Goal: Task Accomplishment & Management: Use online tool/utility

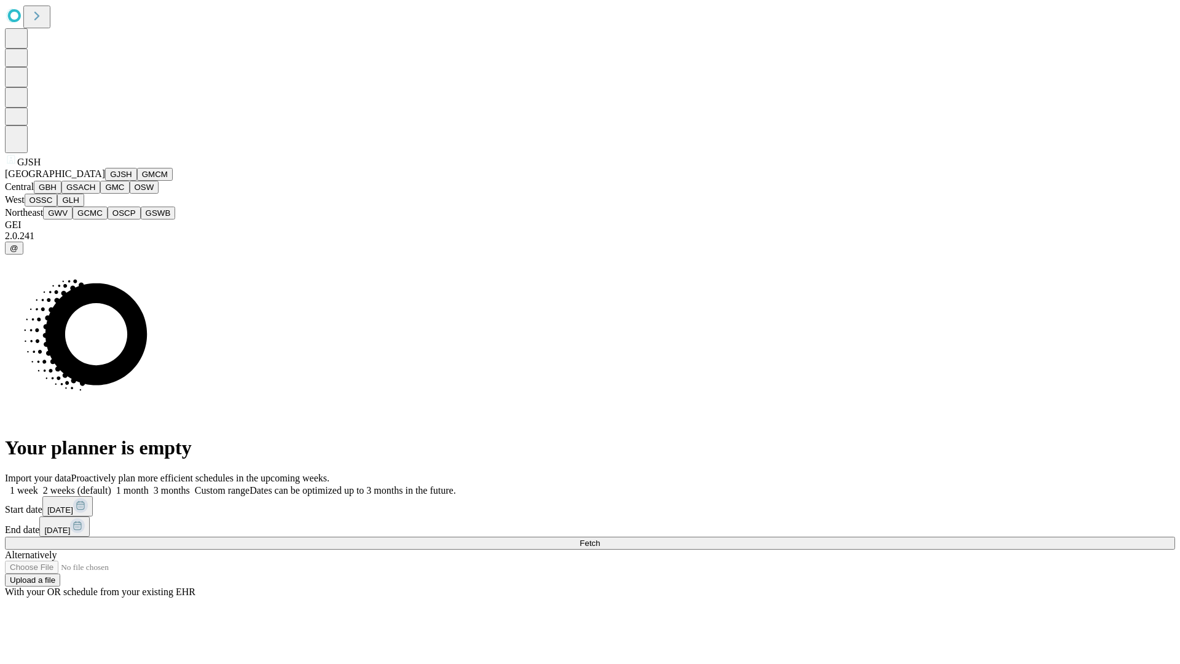
click at [105, 181] on button "GJSH" at bounding box center [121, 174] width 32 height 13
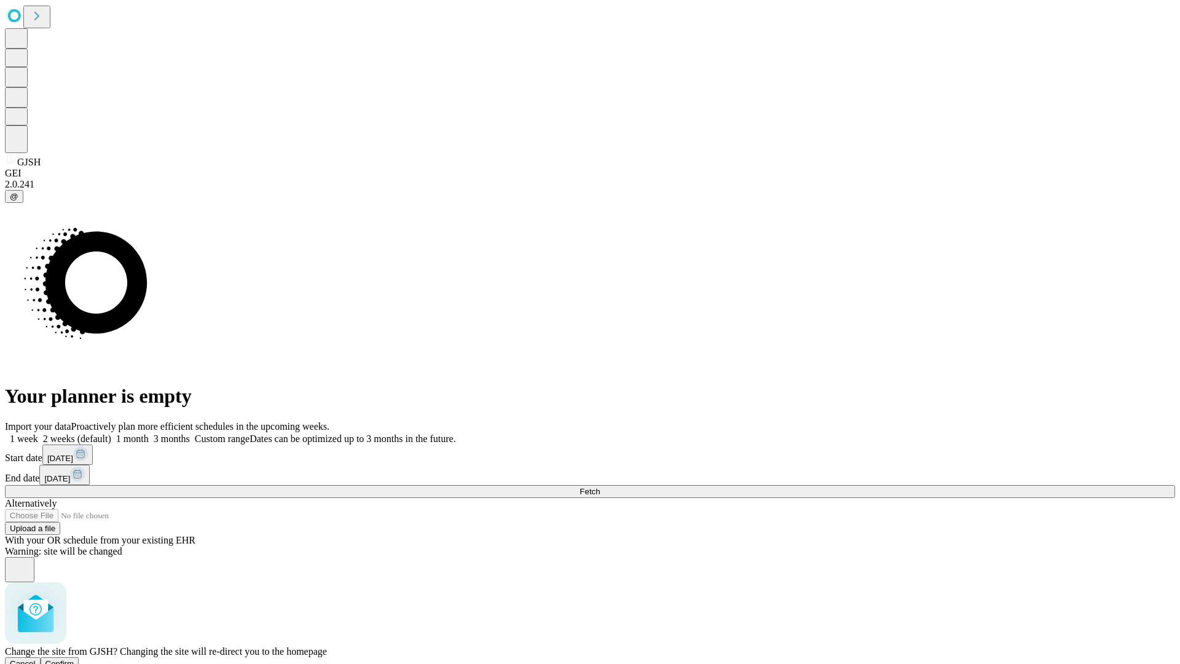
click at [74, 659] on span "Confirm" at bounding box center [59, 663] width 29 height 9
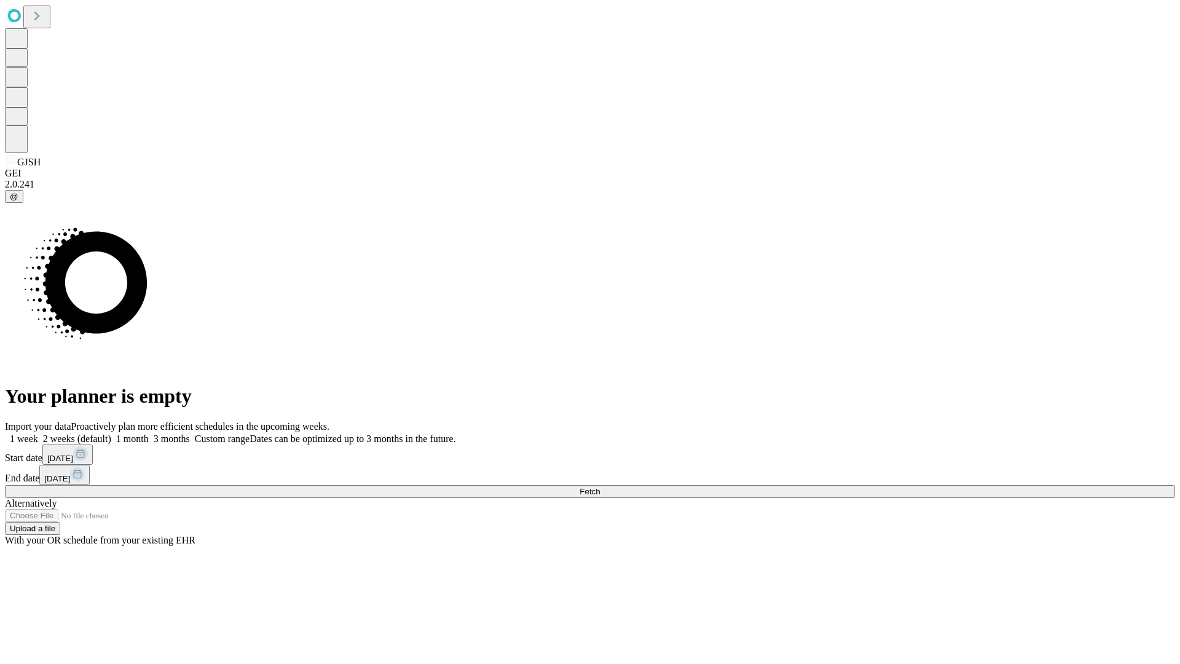
click at [111, 433] on label "2 weeks (default)" at bounding box center [74, 438] width 73 height 10
click at [600, 487] on span "Fetch" at bounding box center [589, 491] width 20 height 9
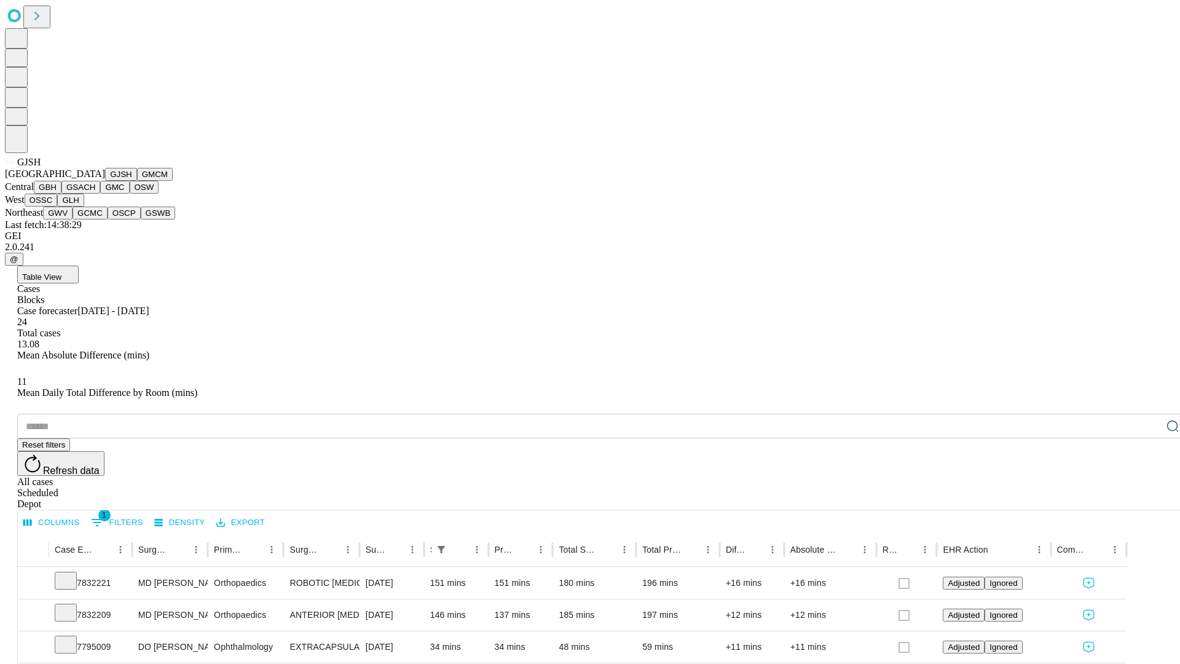
click at [137, 181] on button "GMCM" at bounding box center [155, 174] width 36 height 13
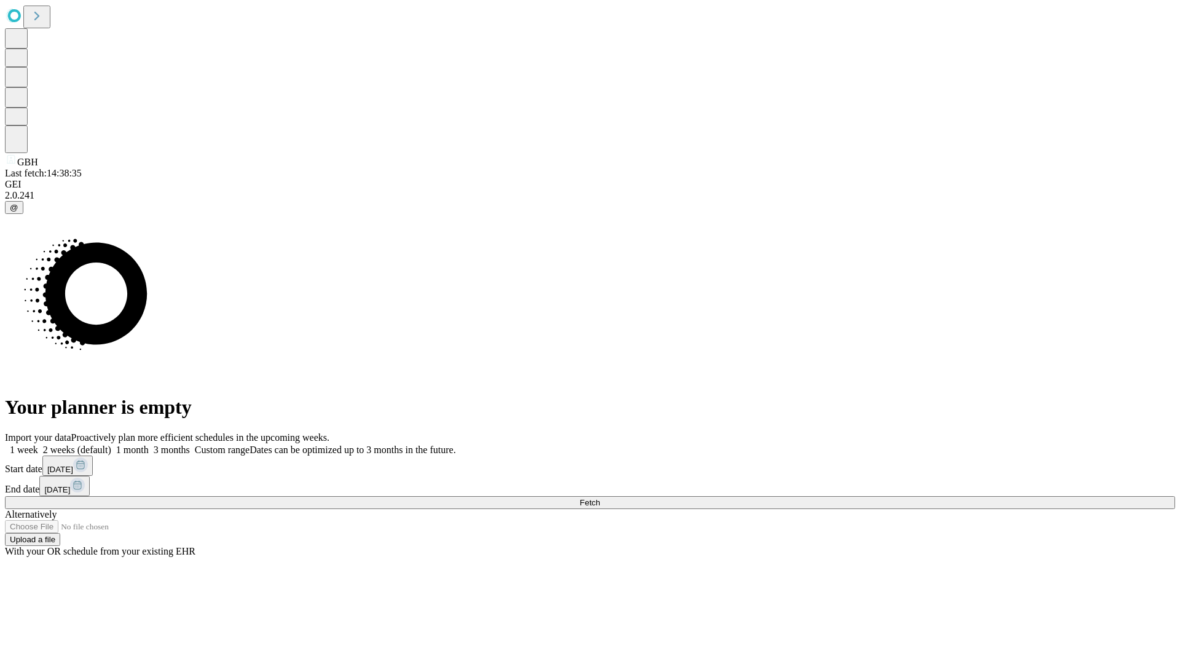
click at [111, 444] on label "2 weeks (default)" at bounding box center [74, 449] width 73 height 10
click at [600, 498] on span "Fetch" at bounding box center [589, 502] width 20 height 9
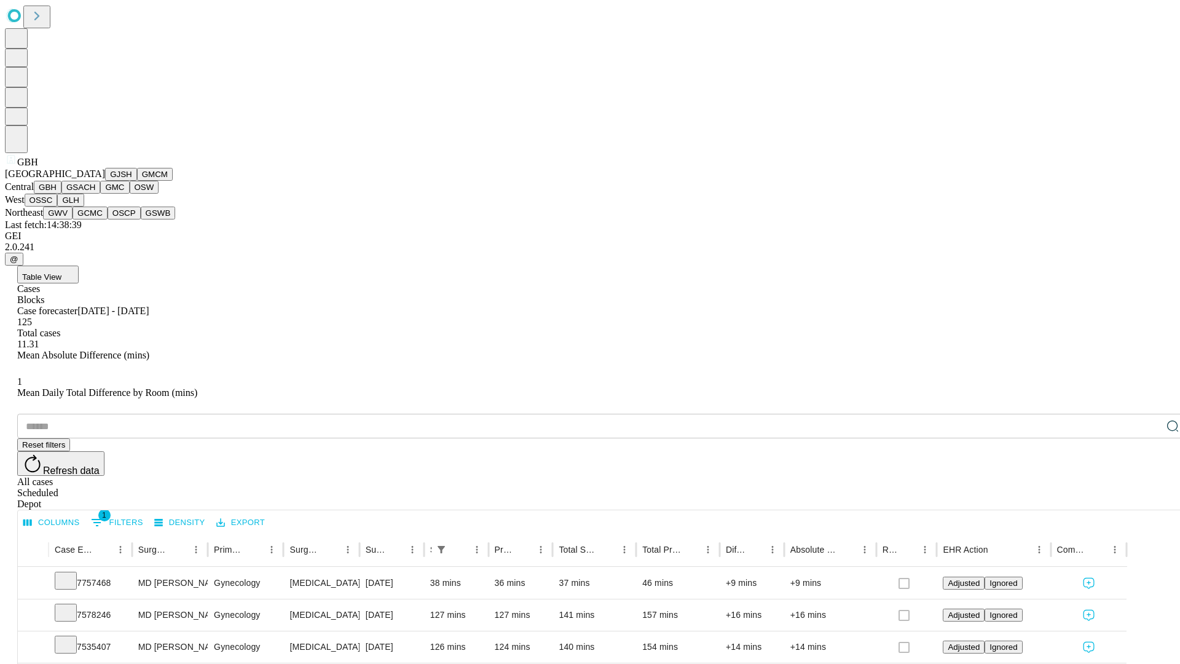
click at [95, 194] on button "GSACH" at bounding box center [80, 187] width 39 height 13
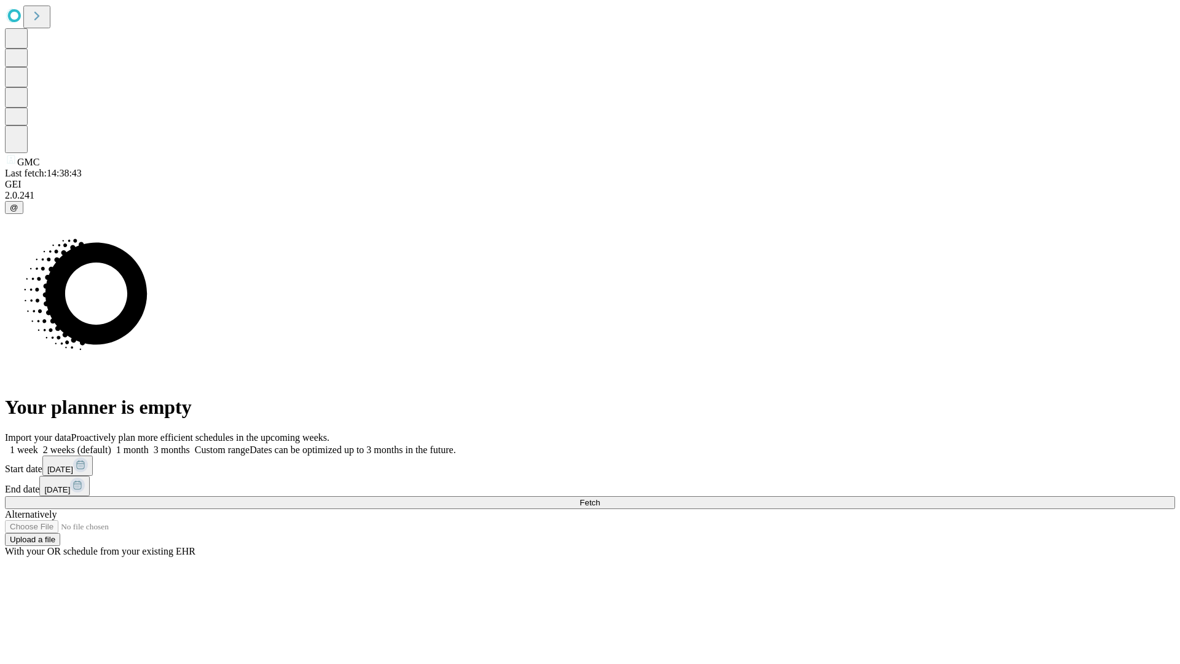
click at [111, 444] on label "2 weeks (default)" at bounding box center [74, 449] width 73 height 10
click at [600, 498] on span "Fetch" at bounding box center [589, 502] width 20 height 9
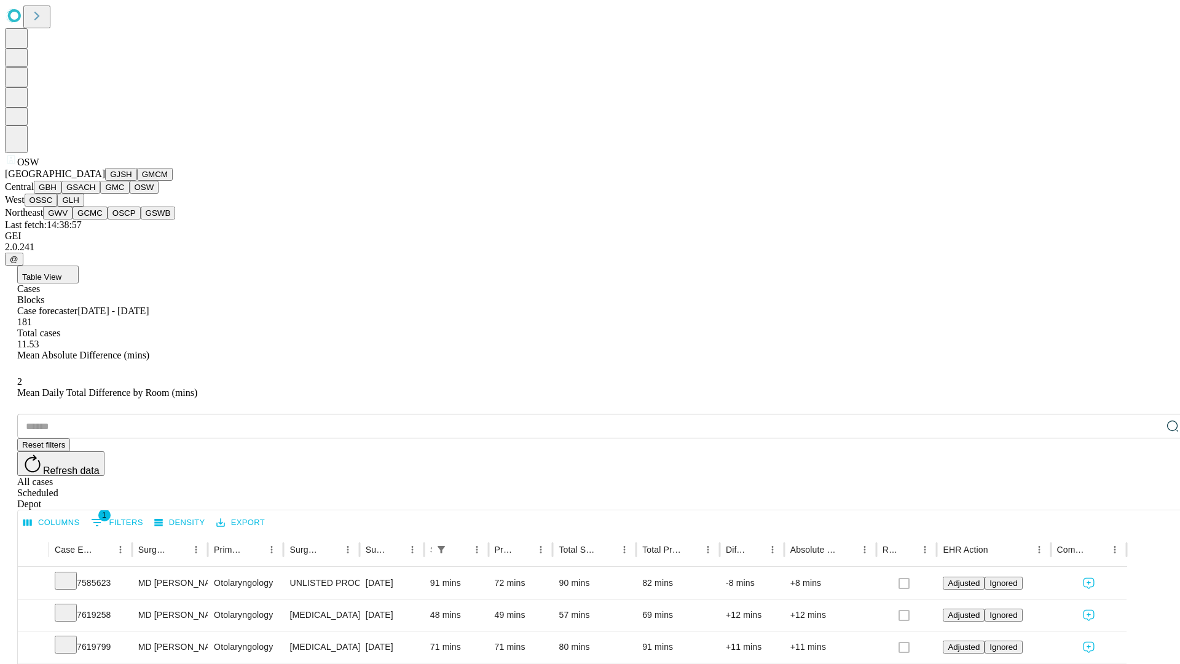
click at [58, 206] on button "OSSC" at bounding box center [41, 200] width 33 height 13
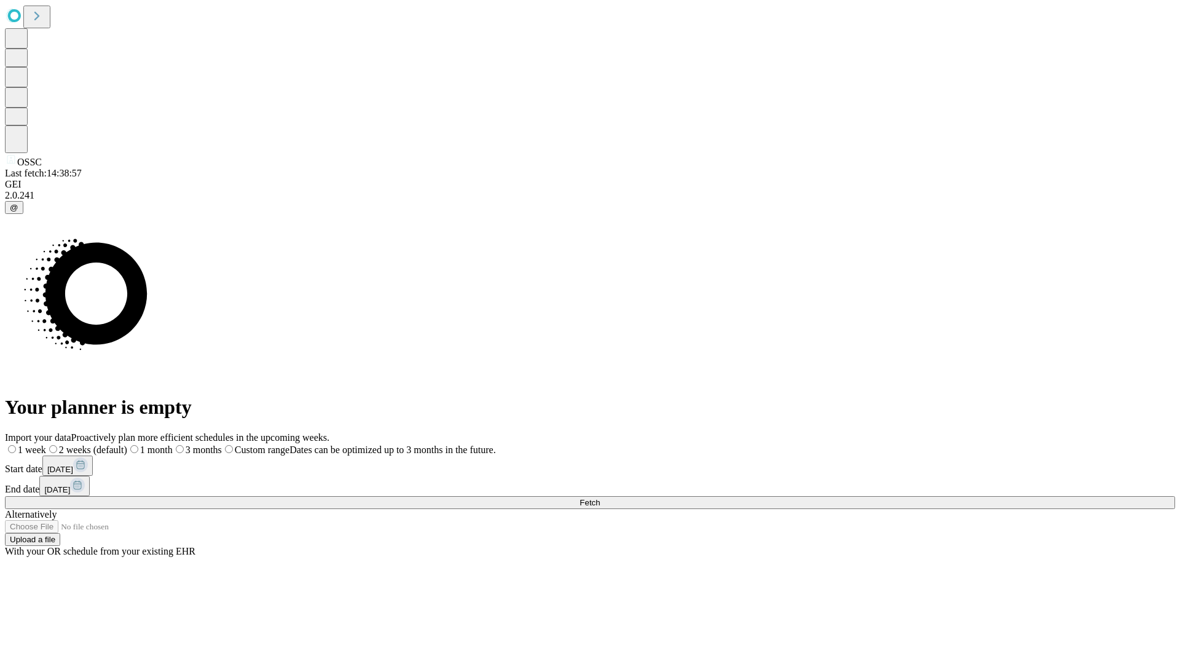
click at [127, 444] on label "2 weeks (default)" at bounding box center [86, 449] width 81 height 10
click at [600, 498] on span "Fetch" at bounding box center [589, 502] width 20 height 9
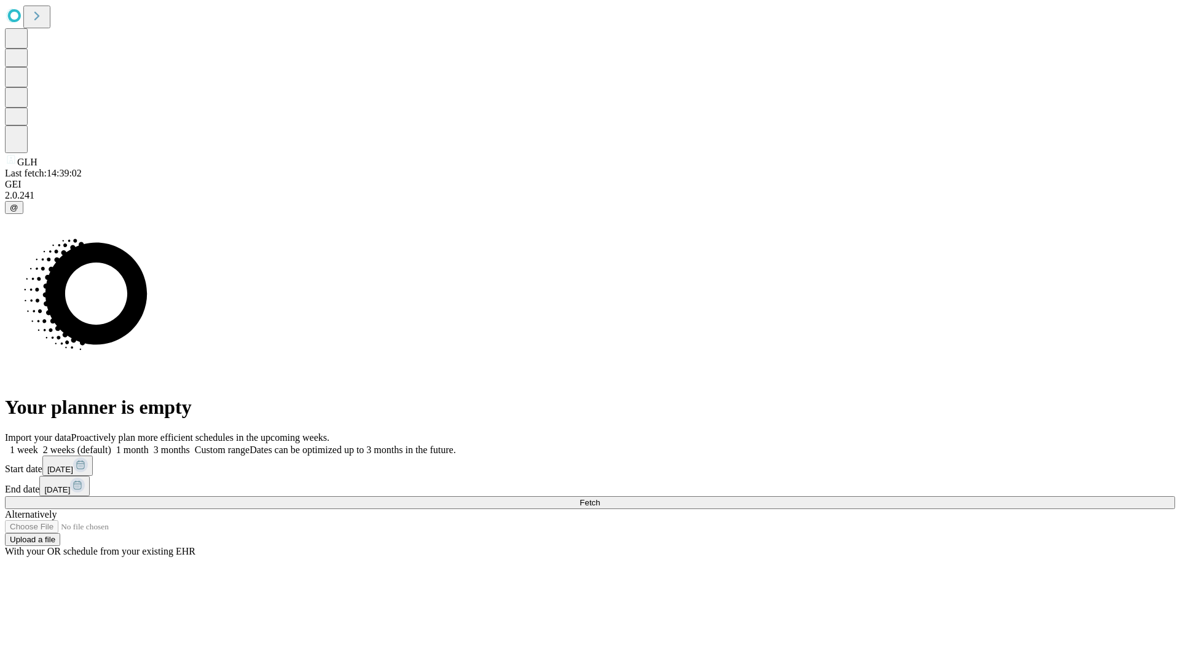
click at [600, 498] on span "Fetch" at bounding box center [589, 502] width 20 height 9
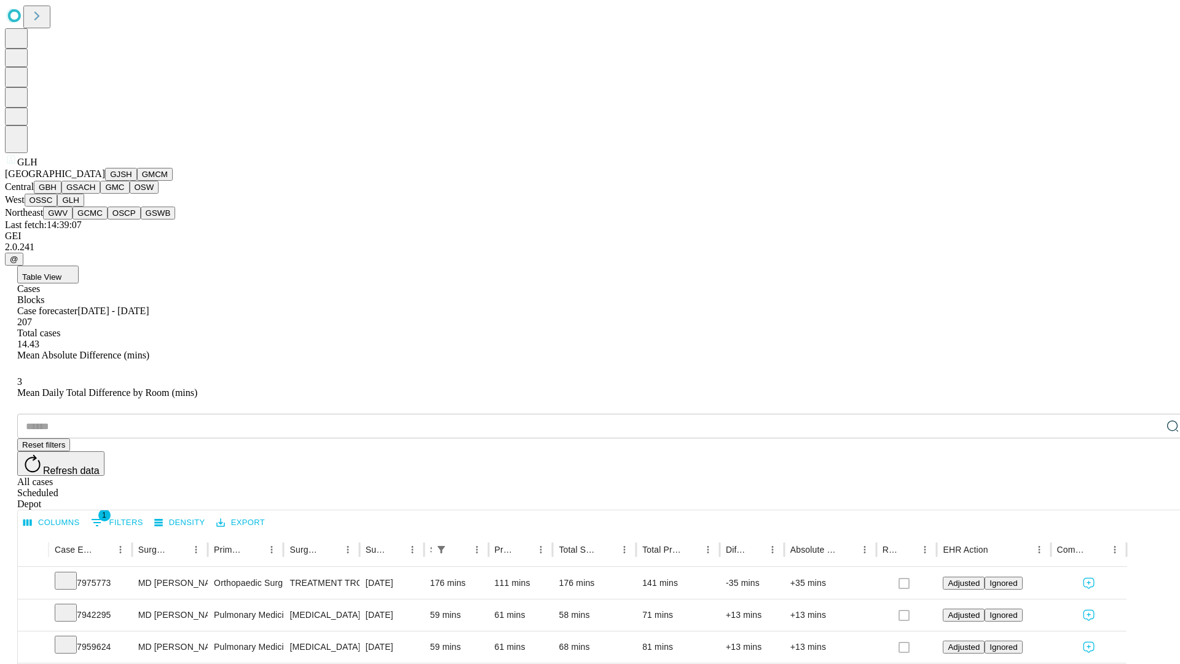
click at [73, 219] on button "GWV" at bounding box center [57, 212] width 29 height 13
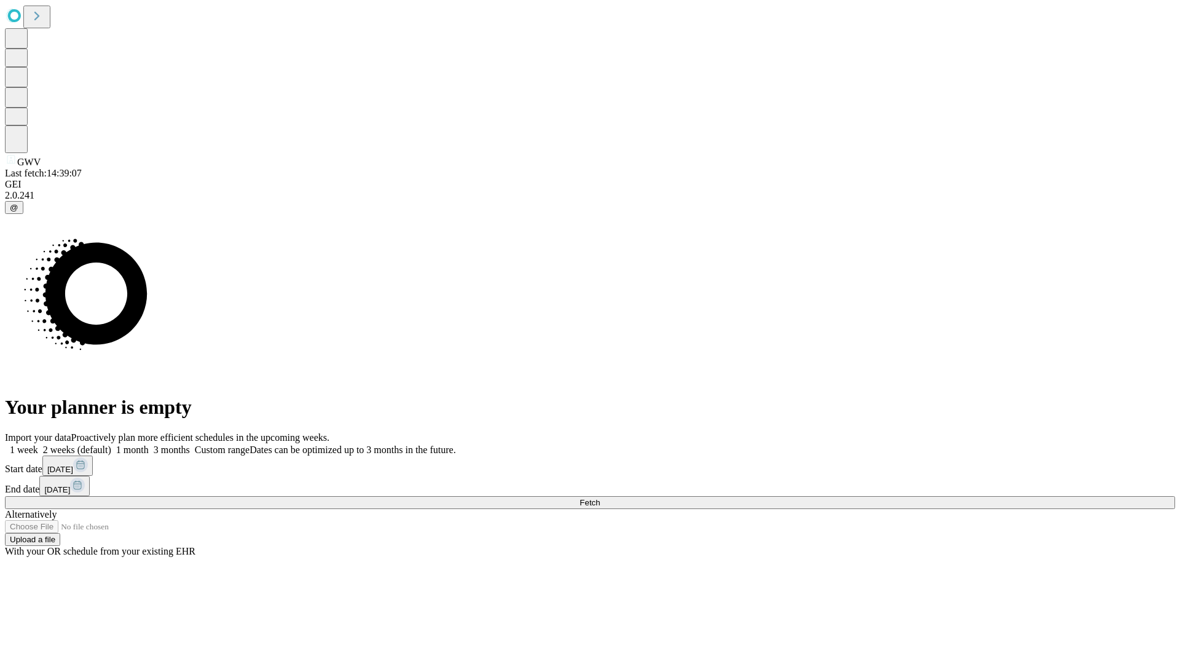
click at [111, 444] on label "2 weeks (default)" at bounding box center [74, 449] width 73 height 10
click at [600, 498] on span "Fetch" at bounding box center [589, 502] width 20 height 9
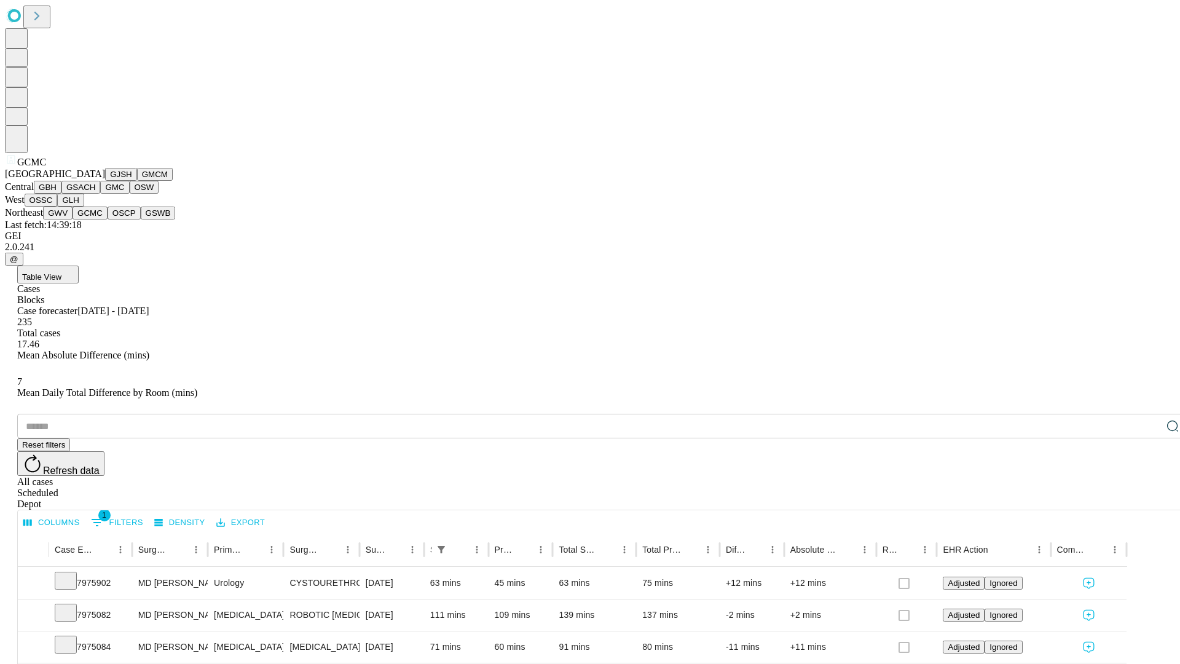
click at [108, 219] on button "OSCP" at bounding box center [124, 212] width 33 height 13
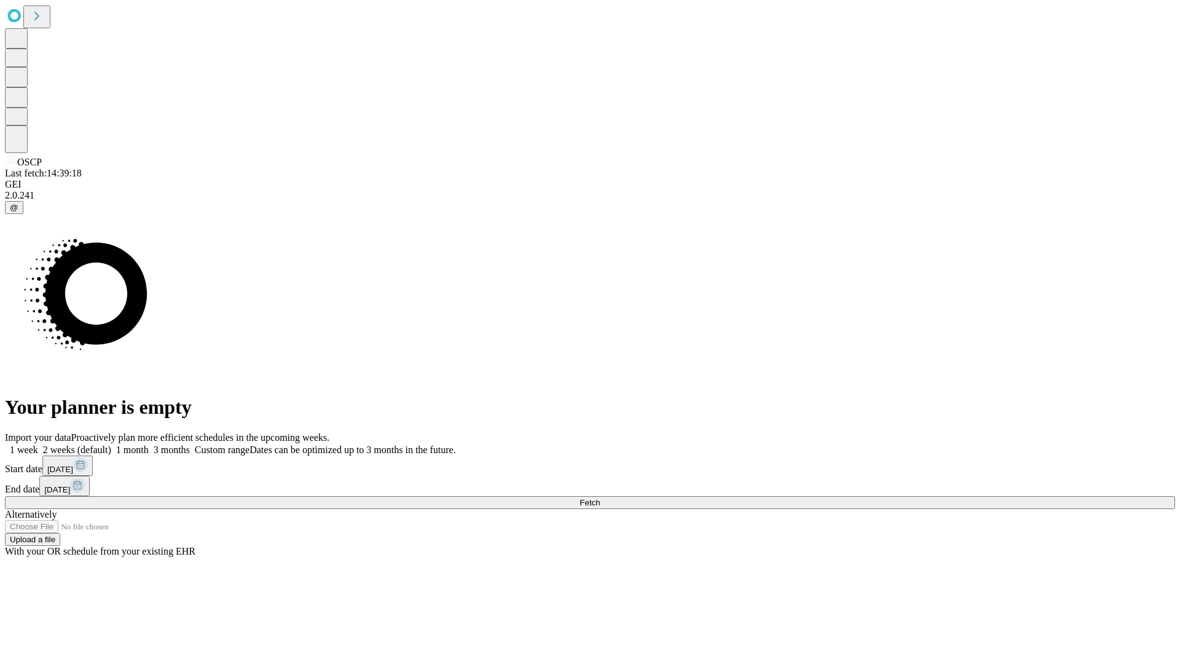
click at [111, 444] on label "2 weeks (default)" at bounding box center [74, 449] width 73 height 10
click at [600, 498] on span "Fetch" at bounding box center [589, 502] width 20 height 9
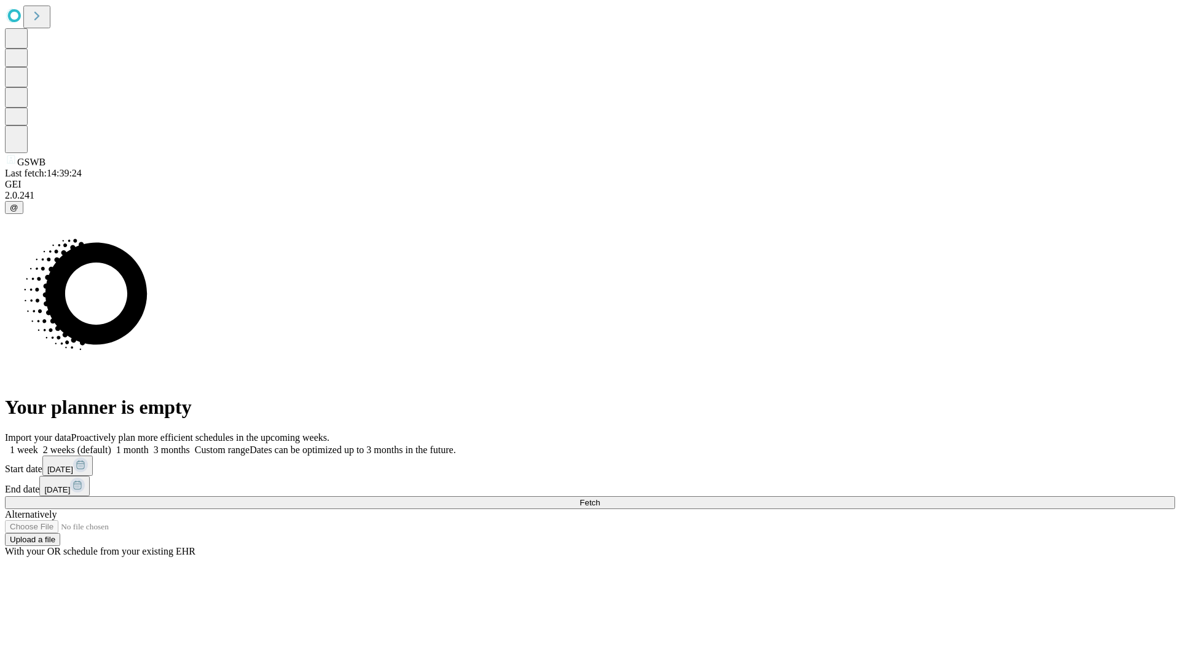
click at [111, 444] on label "2 weeks (default)" at bounding box center [74, 449] width 73 height 10
click at [600, 498] on span "Fetch" at bounding box center [589, 502] width 20 height 9
